Goal: Find specific fact: Find specific fact

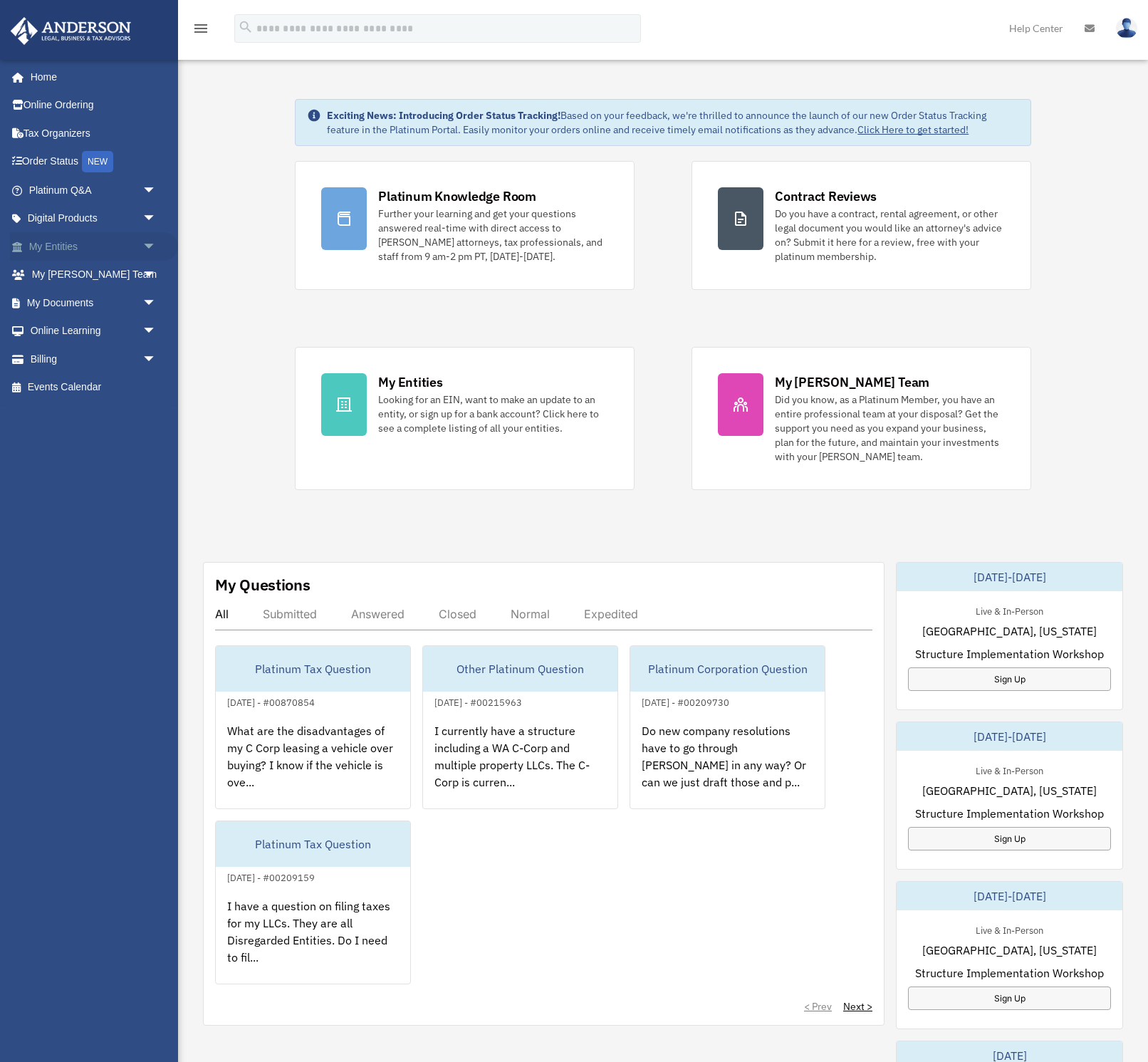
click at [54, 240] on link "My Entities arrow_drop_down" at bounding box center [94, 246] width 168 height 29
click at [69, 249] on link "My Entities arrow_drop_down" at bounding box center [94, 246] width 168 height 29
click at [151, 246] on span "arrow_drop_down" at bounding box center [157, 246] width 29 height 29
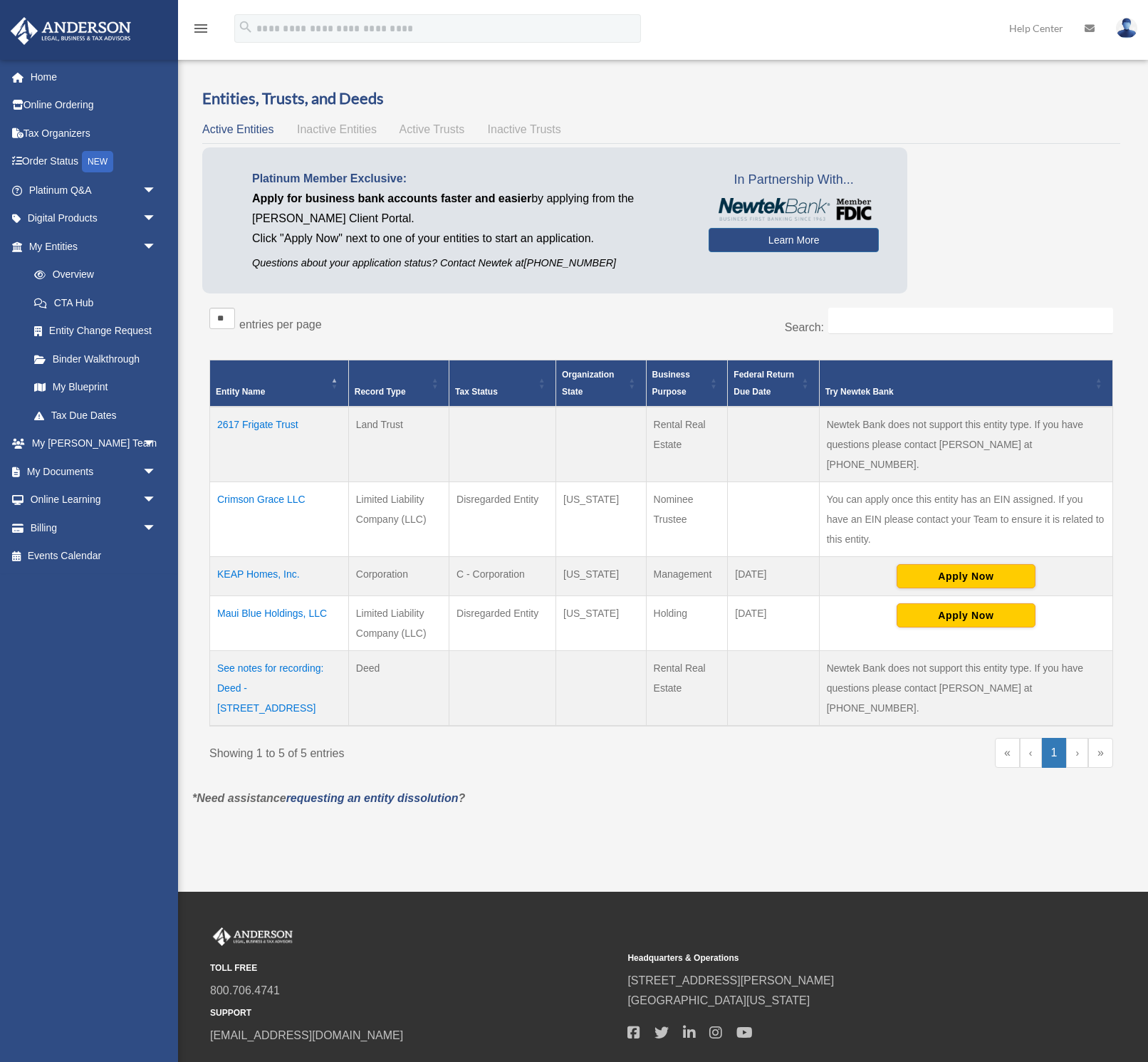
click at [271, 557] on td "KEAP Homes, Inc." at bounding box center [279, 577] width 139 height 40
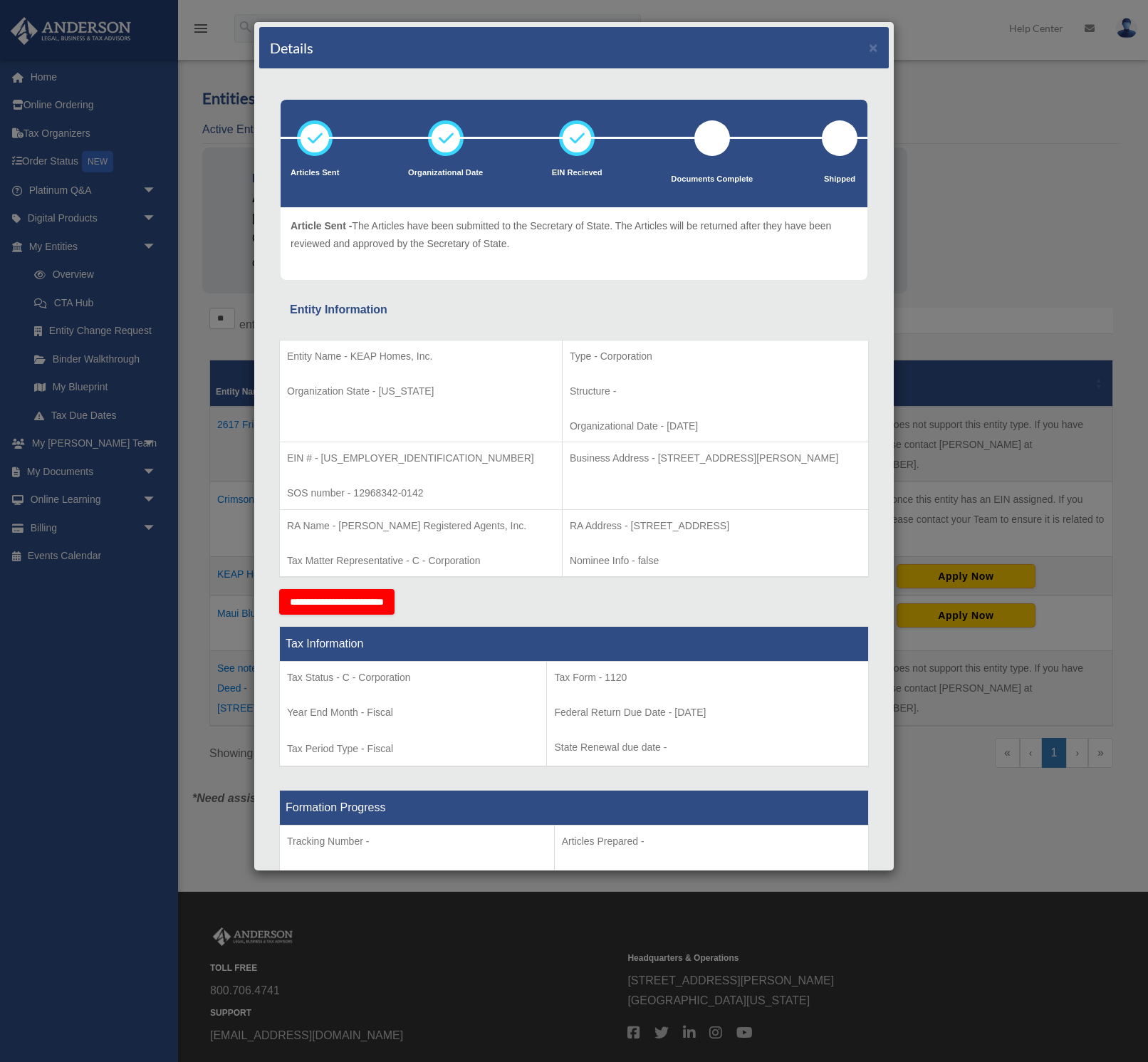
drag, startPoint x: 830, startPoint y: 458, endPoint x: 610, endPoint y: 459, distance: 220.0
click at [610, 459] on p "Business Address - [STREET_ADDRESS][PERSON_NAME]" at bounding box center [715, 459] width 291 height 18
copy p "[STREET_ADDRESS][PERSON_NAME]"
